Goal: Transaction & Acquisition: Book appointment/travel/reservation

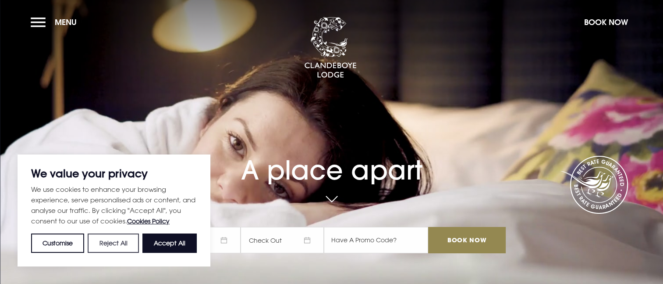
click at [118, 243] on button "Reject All" at bounding box center [113, 242] width 51 height 19
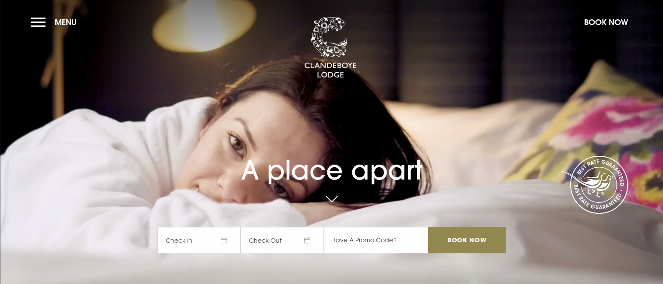
click at [233, 243] on span "Check In" at bounding box center [198, 240] width 83 height 26
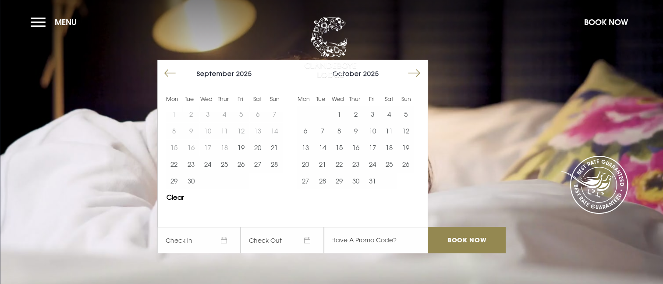
click at [418, 74] on button "Move forward to switch to the next month." at bounding box center [414, 73] width 17 height 17
click at [360, 163] on button "19" at bounding box center [356, 164] width 17 height 17
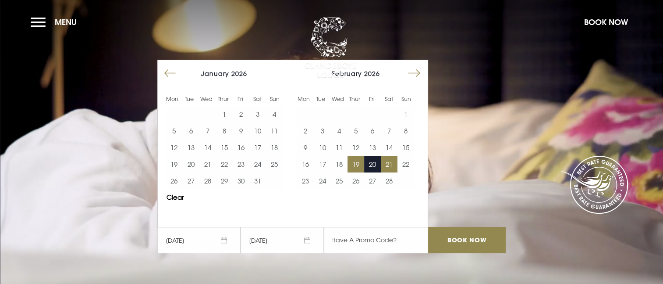
click at [393, 165] on button "21" at bounding box center [389, 164] width 17 height 17
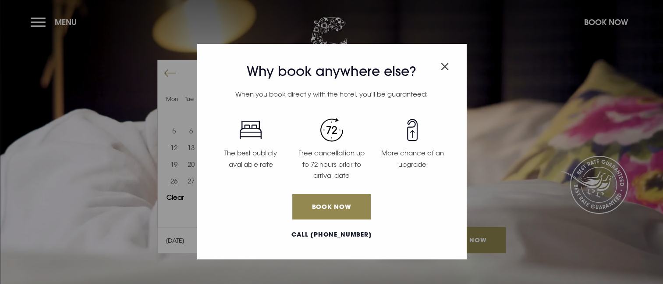
click at [445, 64] on img "Close modal" at bounding box center [445, 66] width 8 height 7
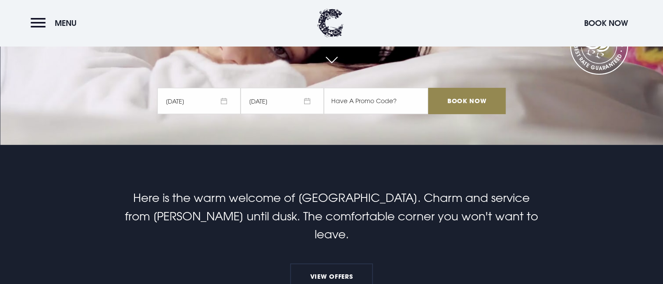
scroll to position [125, 0]
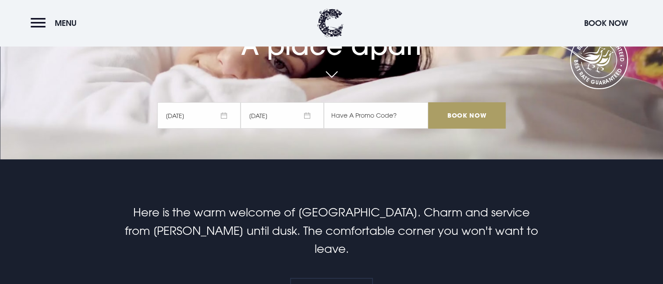
click at [479, 124] on input "Book Now" at bounding box center [466, 115] width 77 height 26
